Goal: Find contact information: Find contact information

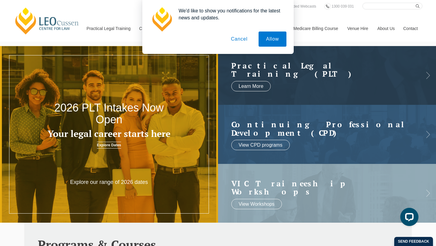
click at [241, 41] on button "Cancel" at bounding box center [239, 38] width 32 height 15
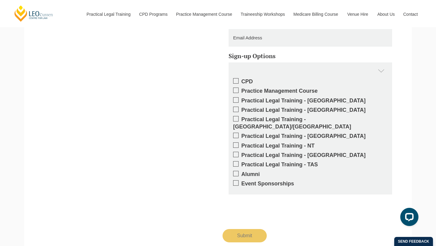
scroll to position [1113, 0]
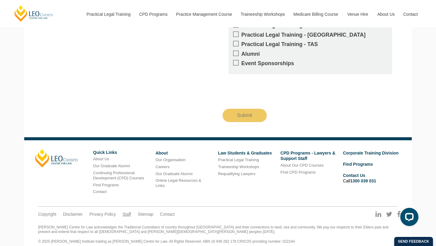
click at [122, 211] on link "Staff" at bounding box center [126, 213] width 9 height 5
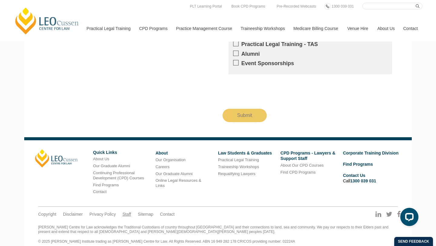
click at [122, 211] on link "Staff" at bounding box center [126, 213] width 9 height 5
click at [102, 189] on link "Contact" at bounding box center [100, 191] width 14 height 5
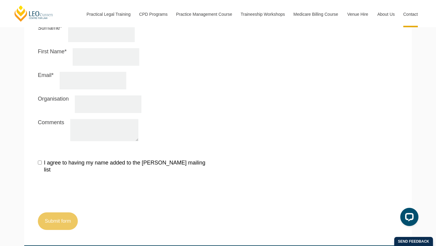
scroll to position [705, 0]
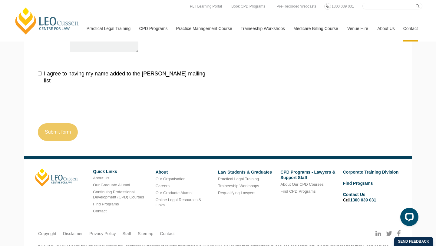
drag, startPoint x: 140, startPoint y: 235, endPoint x: 97, endPoint y: 234, distance: 43.6
copy div "s Leo Cussen Centre for Law"
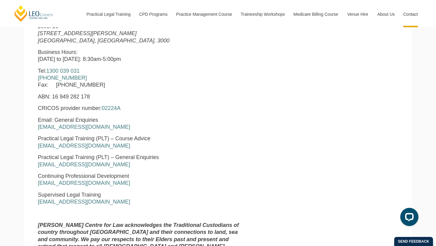
scroll to position [274, 0]
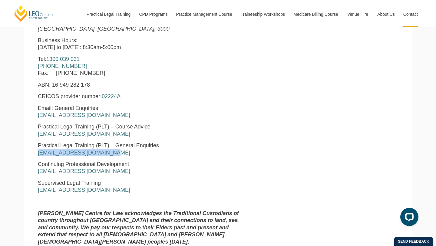
drag, startPoint x: 111, startPoint y: 155, endPoint x: 34, endPoint y: 149, distance: 77.1
click at [34, 149] on div "Leo Cussen Centre for Law Level 16 15 William Street Melbourne, Victoria, 3000 …" at bounding box center [140, 124] width 215 height 250
copy p "Practical Legal Training (PLT) – General Enquiries pltadmin@leocussen.edu.au"
